Goal: Transaction & Acquisition: Purchase product/service

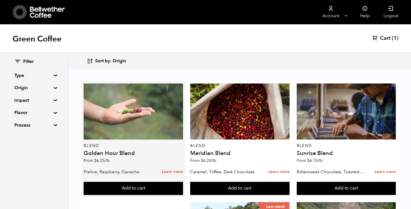
scroll to position [136, 0]
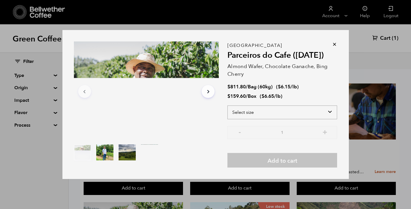
click at [298, 113] on select "Select size Bag (60kg) (132 lbs) Box (24 lbs)" at bounding box center [282, 113] width 110 height 14
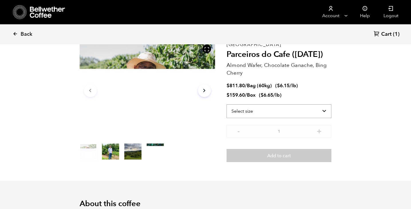
scroll to position [249, 245]
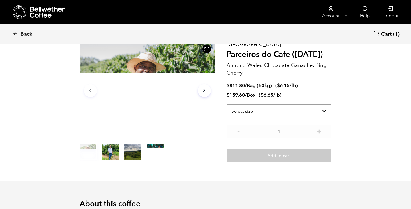
click at [295, 107] on select "Select size Bag (60kg) (132 lbs) Box (24 lbs)" at bounding box center [278, 111] width 105 height 14
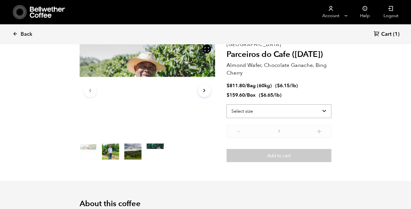
select select "bag-3"
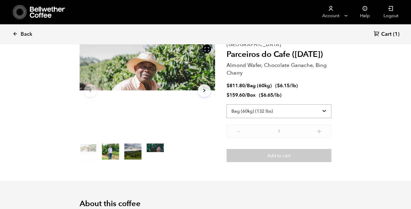
click at [226, 104] on select "Select size Bag (60kg) (132 lbs) Box (24 lbs)" at bounding box center [278, 111] width 105 height 14
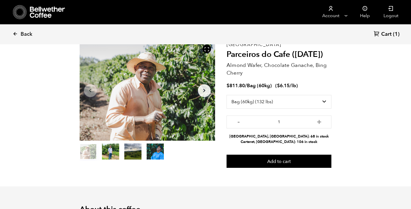
drag, startPoint x: 302, startPoint y: 142, endPoint x: 255, endPoint y: 137, distance: 46.7
click at [255, 137] on ul "Alameda, CA: 68 in stock Carteret, NJ: 106 in stock" at bounding box center [278, 139] width 105 height 11
drag, startPoint x: 255, startPoint y: 137, endPoint x: 307, endPoint y: 141, distance: 52.3
click at [301, 141] on ul "Alameda, CA: 68 in stock Carteret, NJ: 106 in stock" at bounding box center [278, 139] width 105 height 11
click at [306, 140] on li "Carteret, NJ: 106 in stock" at bounding box center [278, 141] width 105 height 5
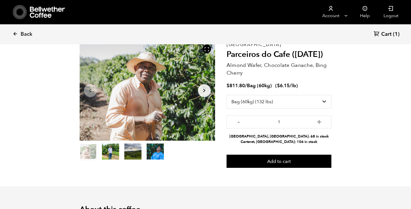
click at [306, 140] on li "Carteret, NJ: 106 in stock" at bounding box center [278, 141] width 105 height 5
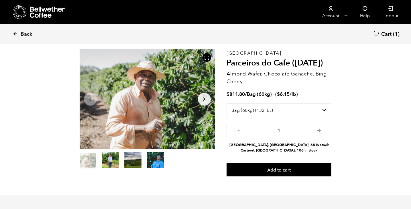
scroll to position [24, 0]
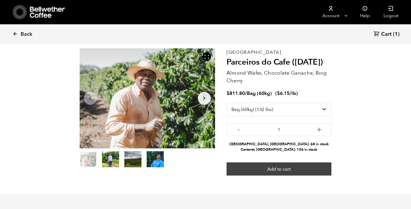
click at [272, 167] on button "Add to cart" at bounding box center [278, 169] width 105 height 13
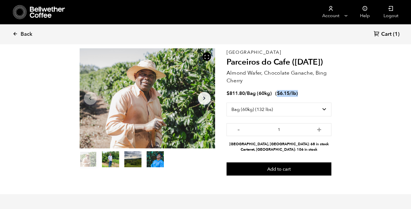
drag, startPoint x: 277, startPoint y: 92, endPoint x: 305, endPoint y: 93, distance: 27.8
click at [305, 93] on div "$ 811.80 / Bag (60kg) ( $ 6.15 /lb )" at bounding box center [278, 93] width 105 height 7
drag, startPoint x: 278, startPoint y: 94, endPoint x: 300, endPoint y: 93, distance: 22.1
click at [300, 93] on div "$ 811.80 / Bag (60kg) ( $ 6.15 /lb )" at bounding box center [278, 93] width 105 height 7
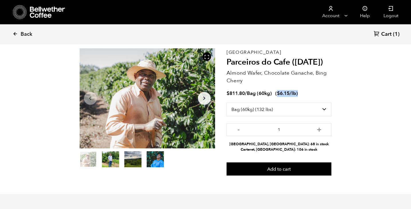
click at [300, 92] on div "$ 811.80 / Bag (60kg) ( $ 6.15 /lb )" at bounding box center [278, 93] width 105 height 7
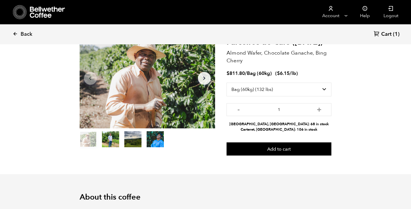
scroll to position [45, 0]
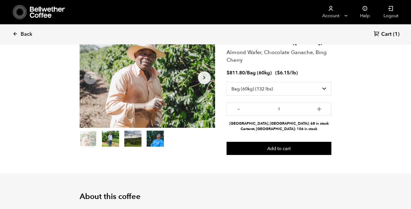
click at [387, 33] on span "Cart" at bounding box center [386, 34] width 10 height 7
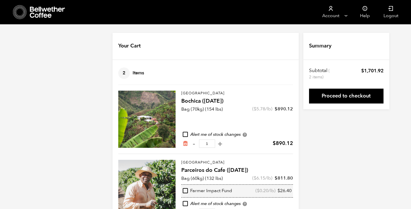
scroll to position [23, 0]
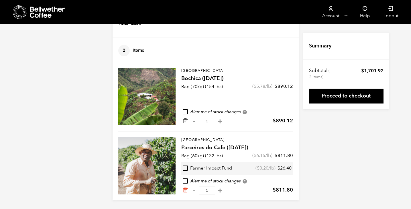
click at [185, 122] on icon "Remove from cart" at bounding box center [185, 121] width 6 height 6
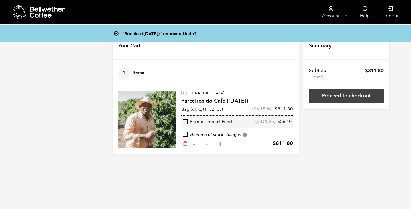
click at [347, 94] on link "Proceed to checkout" at bounding box center [346, 96] width 74 height 15
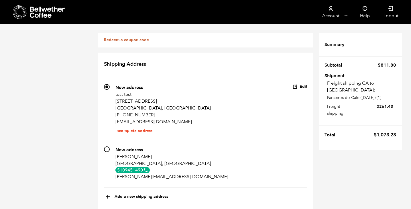
click at [303, 85] on button "Edit" at bounding box center [299, 86] width 15 height 5
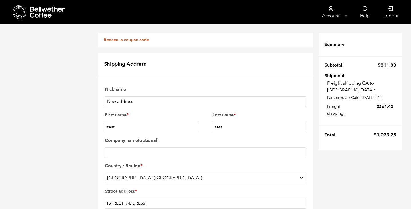
scroll to position [149, 0]
select select "AL"
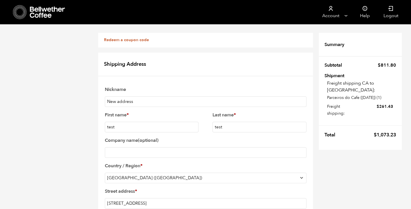
type input "Mobile"
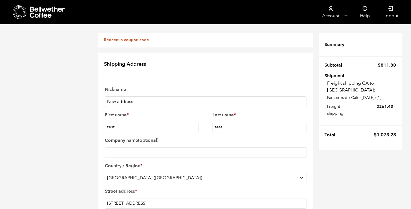
scroll to position [378, 0]
type input "36542"
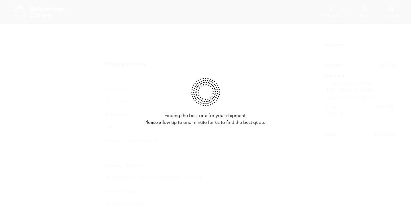
scroll to position [324, 0]
